Goal: Information Seeking & Learning: Learn about a topic

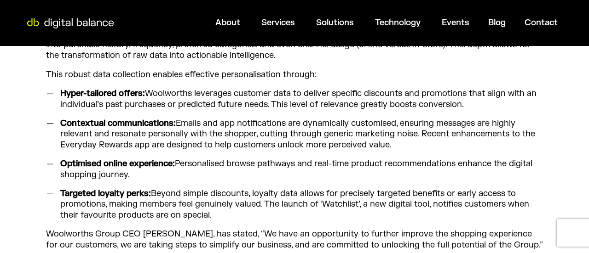
scroll to position [602, 0]
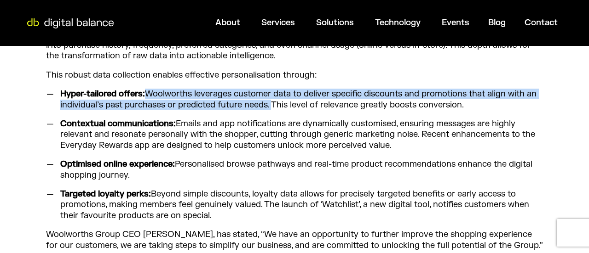
drag, startPoint x: 272, startPoint y: 92, endPoint x: 151, endPoint y: 79, distance: 121.2
click at [151, 89] on li "Hyper-tailored offers: Woolworths leverages customer data to deliver specific d…" at bounding box center [299, 100] width 487 height 22
click at [249, 189] on li "Targeted loyalty perks: Beyond simple discounts, loyalty data allows for precis…" at bounding box center [299, 205] width 487 height 32
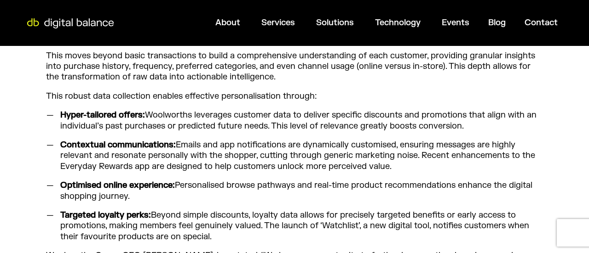
scroll to position [580, 0]
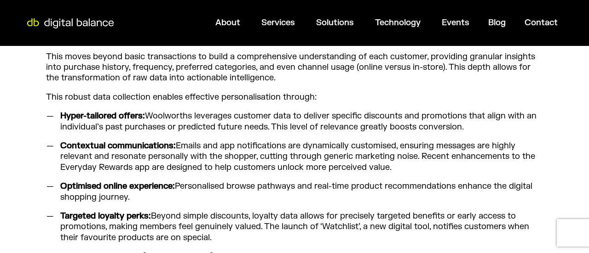
click at [249, 189] on li "Optimised online experience: Personalised browse pathways and real-time product…" at bounding box center [299, 192] width 487 height 22
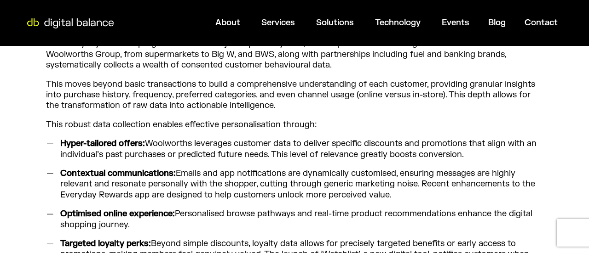
scroll to position [565, 0]
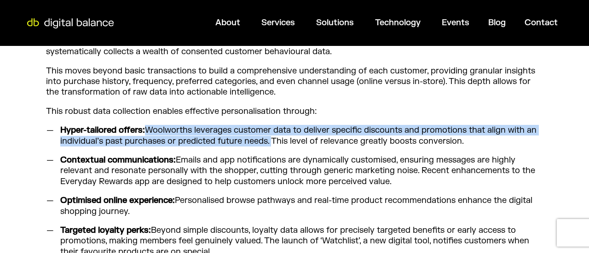
drag, startPoint x: 270, startPoint y: 132, endPoint x: 150, endPoint y: 122, distance: 120.5
click at [150, 125] on li "Hyper-tailored offers: Woolworths leverages customer data to deliver specific d…" at bounding box center [299, 136] width 487 height 22
copy li "Woolworths leverages customer data to deliver specific discounts and promotions…"
click at [150, 125] on li "Hyper-tailored offers: Woolworths leverages customer data to deliver specific d…" at bounding box center [299, 136] width 487 height 22
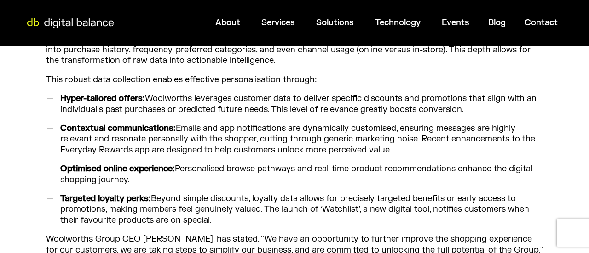
scroll to position [599, 0]
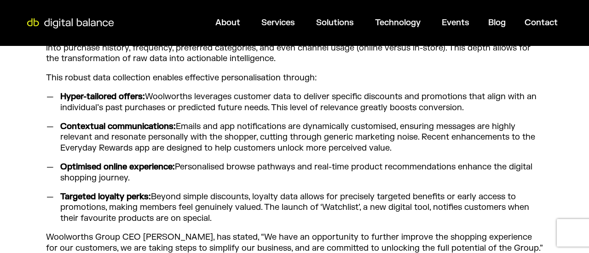
drag, startPoint x: 417, startPoint y: 131, endPoint x: 195, endPoint y: 121, distance: 222.9
click at [195, 121] on li "Contextual communications: Emails and app notifications are dynamically customi…" at bounding box center [299, 137] width 487 height 32
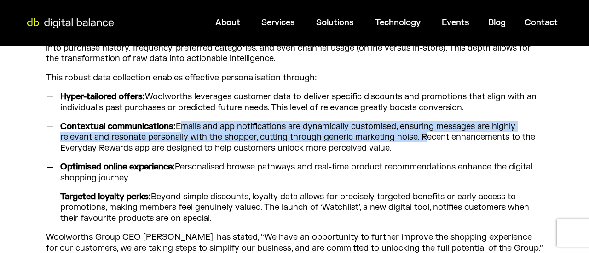
drag, startPoint x: 178, startPoint y: 115, endPoint x: 419, endPoint y: 126, distance: 242.2
click at [419, 126] on li "Contextual communications: Emails and app notifications are dynamically customi…" at bounding box center [299, 137] width 487 height 32
copy li "Emails and app notifications are dynamically customised, ensuring messages are …"
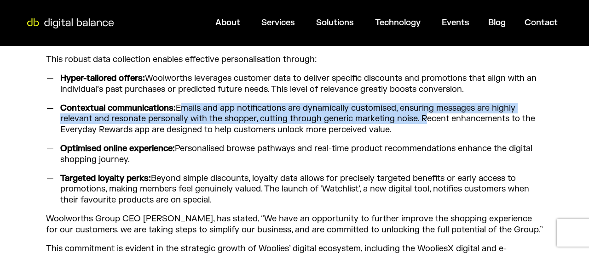
scroll to position [618, 0]
drag, startPoint x: 265, startPoint y: 177, endPoint x: 268, endPoint y: 189, distance: 12.4
click at [268, 189] on li "Targeted loyalty perks: Beyond simple discounts, loyalty data allows for precis…" at bounding box center [299, 189] width 487 height 32
copy li "The launch of ‘Watchlist’, a new digital tool, notifies customers when their fa…"
